Goal: Download file/media

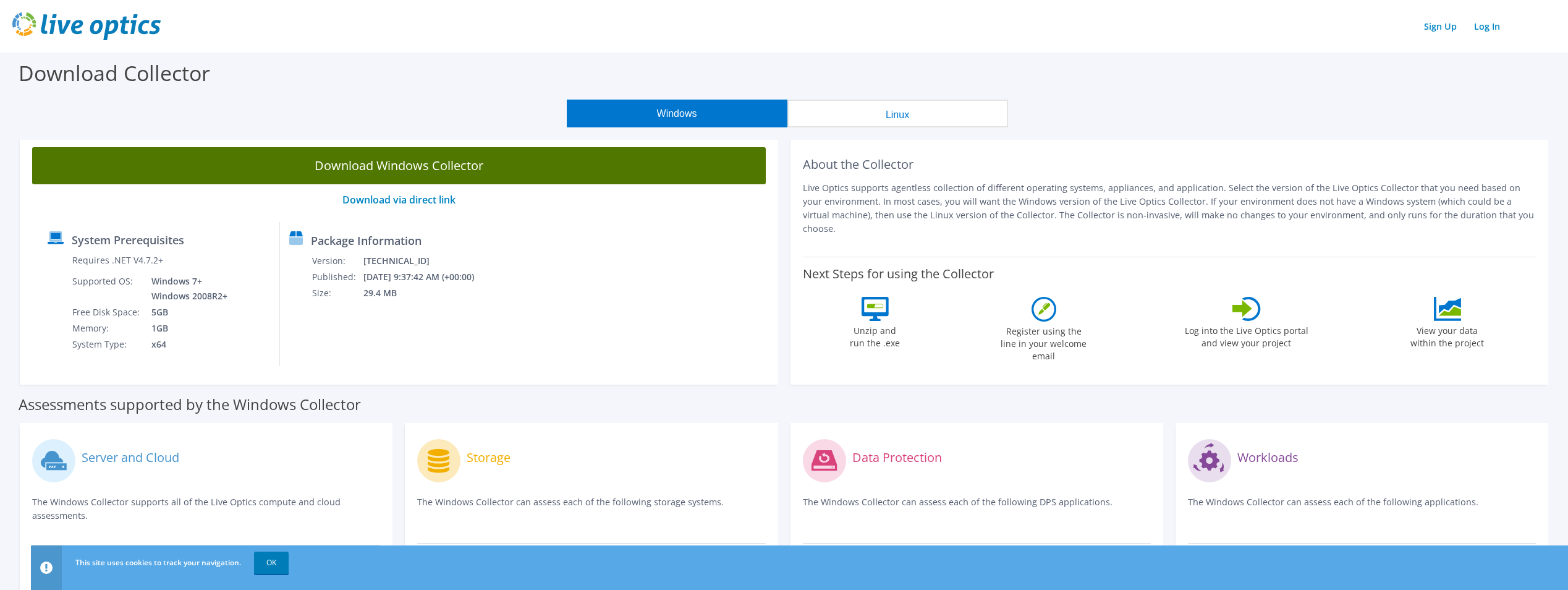
click at [404, 164] on link "Download Windows Collector" at bounding box center [398, 166] width 733 height 37
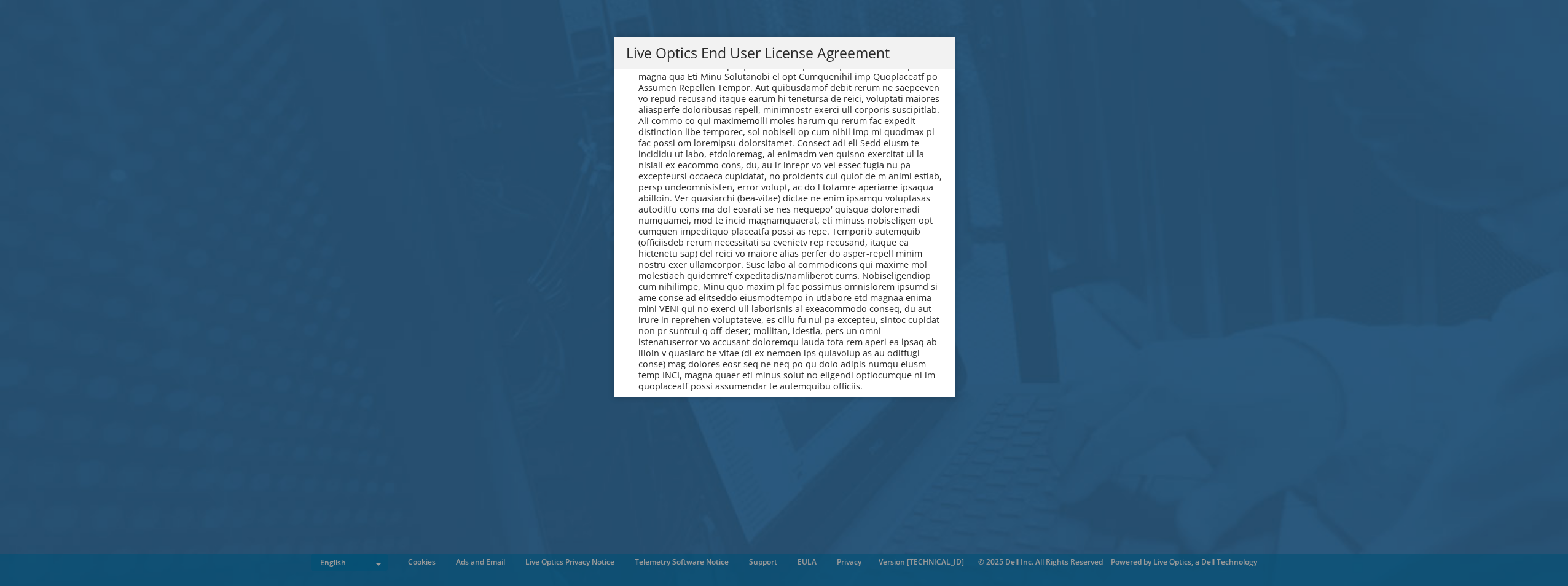
scroll to position [4644, 0]
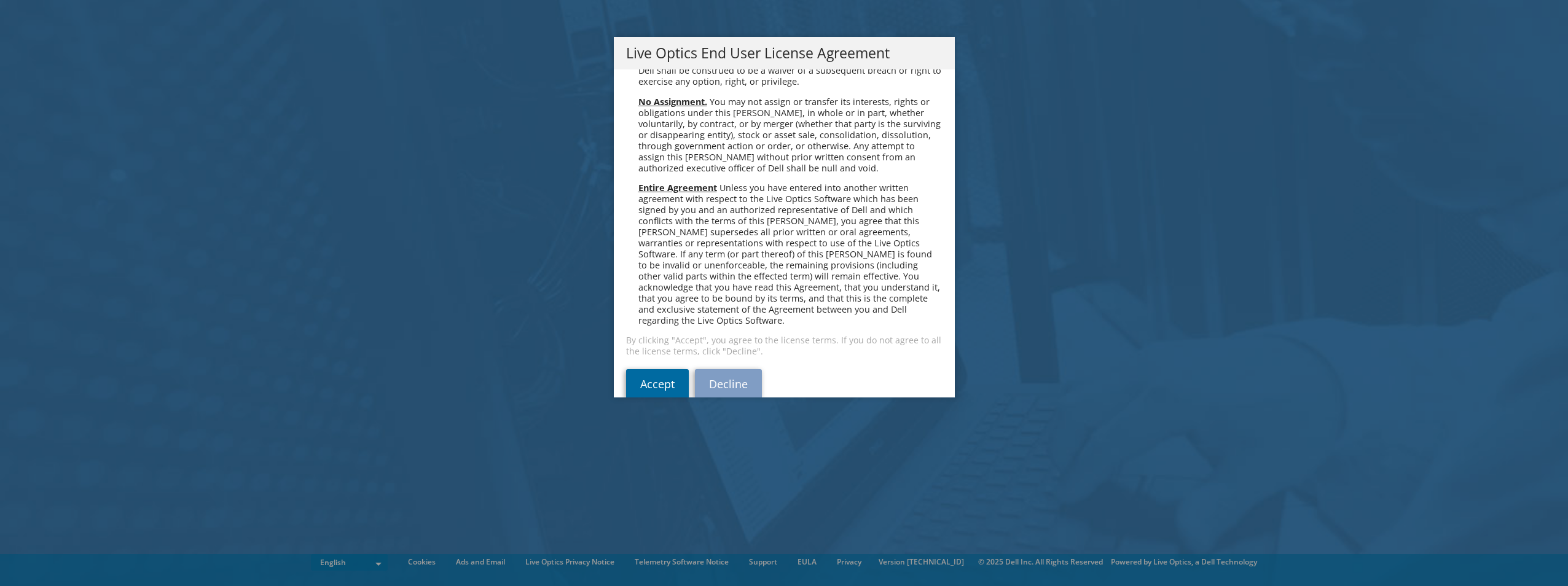
click at [651, 369] on link "Accept" at bounding box center [657, 384] width 63 height 29
